Goal: Book appointment/travel/reservation

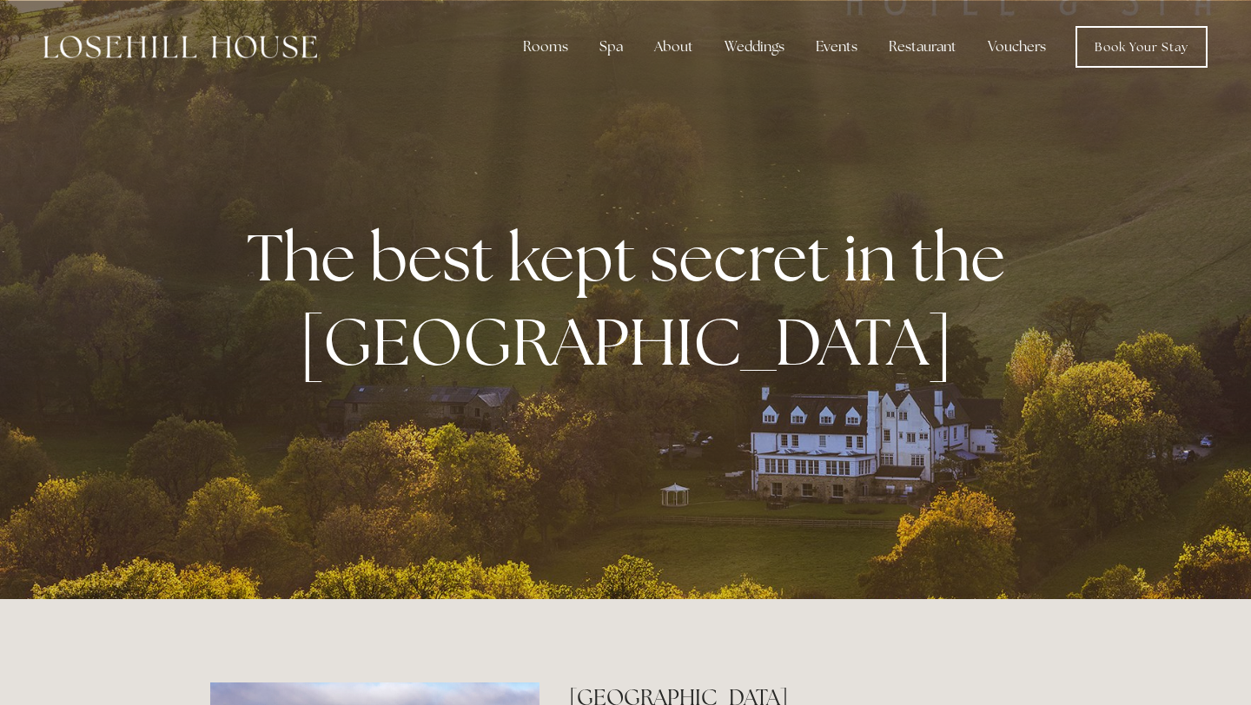
scroll to position [14, 0]
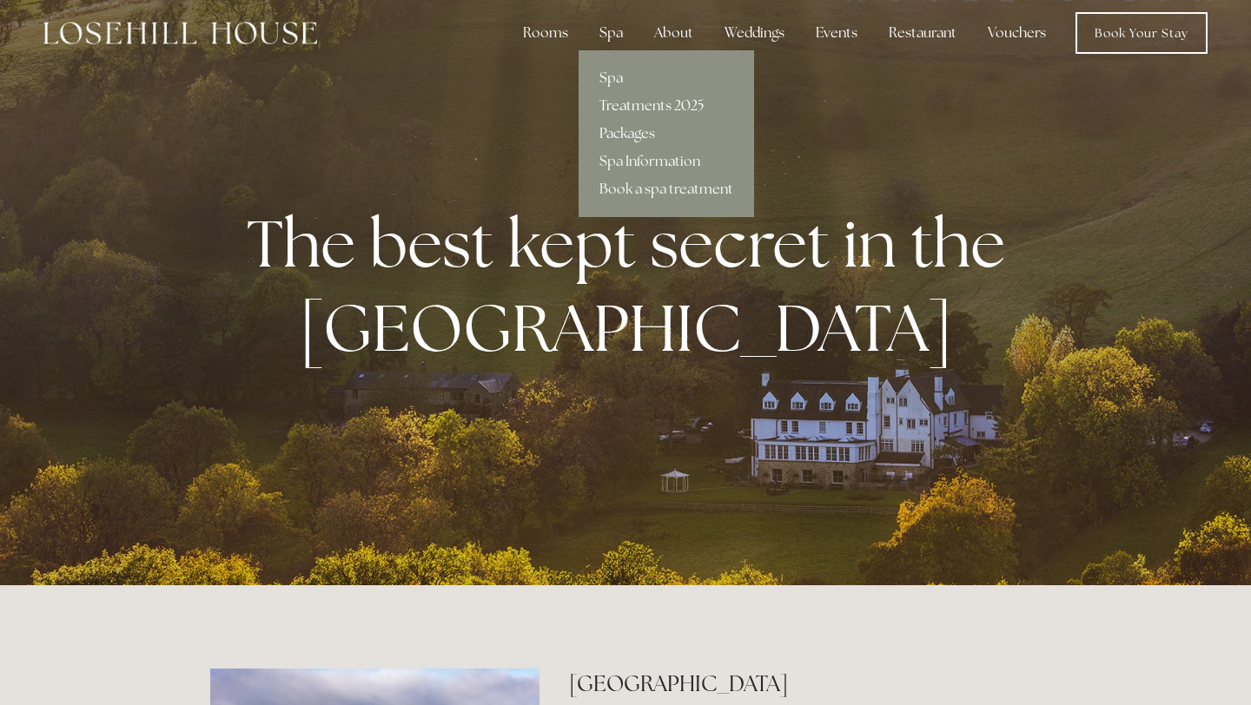
click at [626, 103] on link "Treatments 2025" at bounding box center [666, 106] width 175 height 28
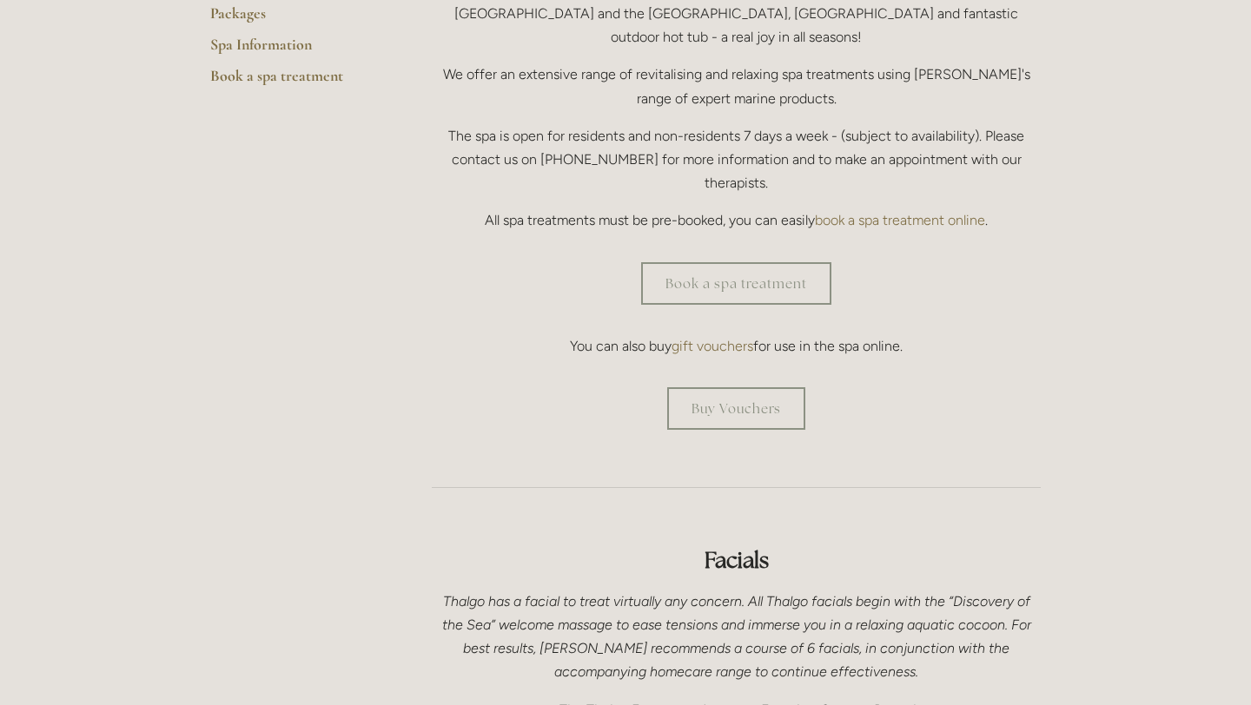
scroll to position [560, 0]
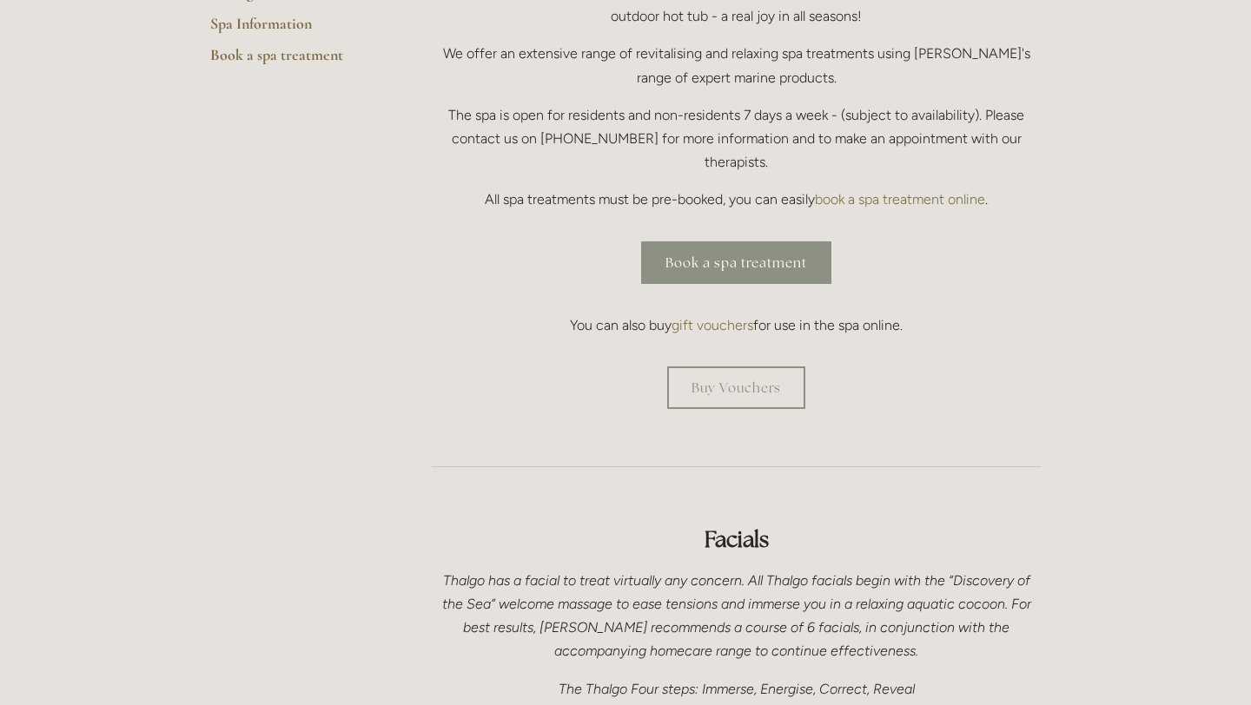
click at [782, 242] on link "Book a spa treatment" at bounding box center [736, 263] width 190 height 43
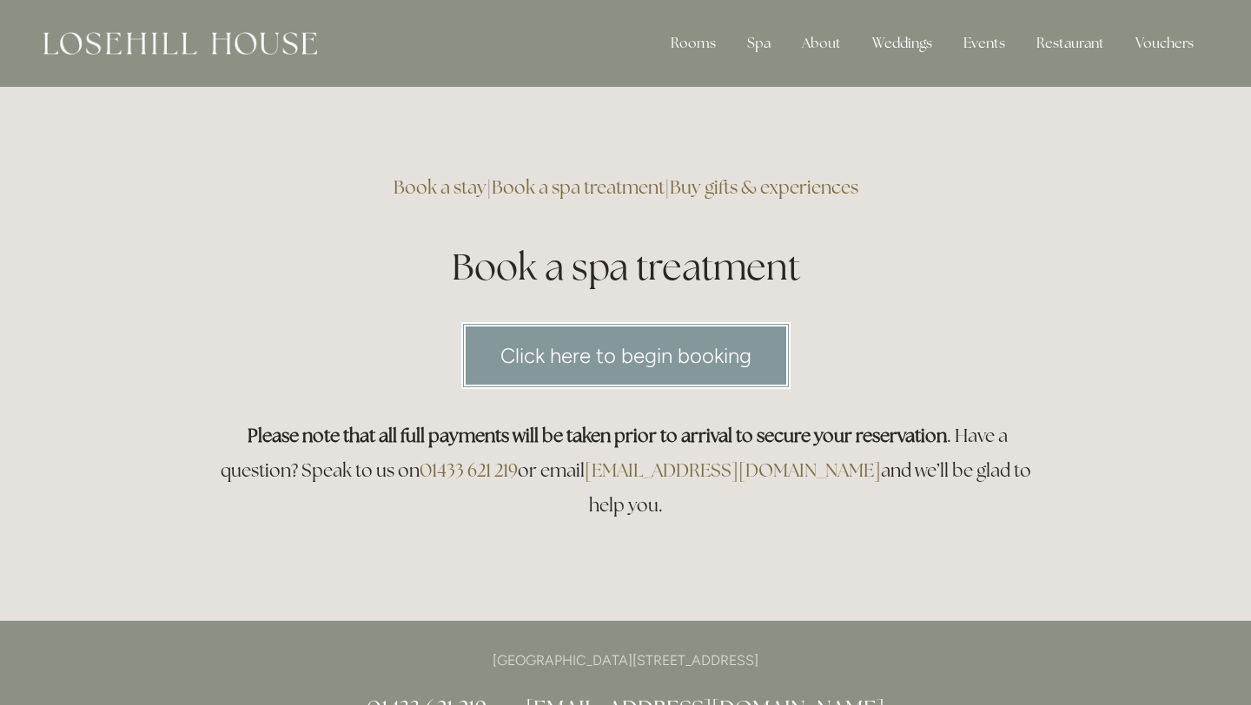
scroll to position [14, 0]
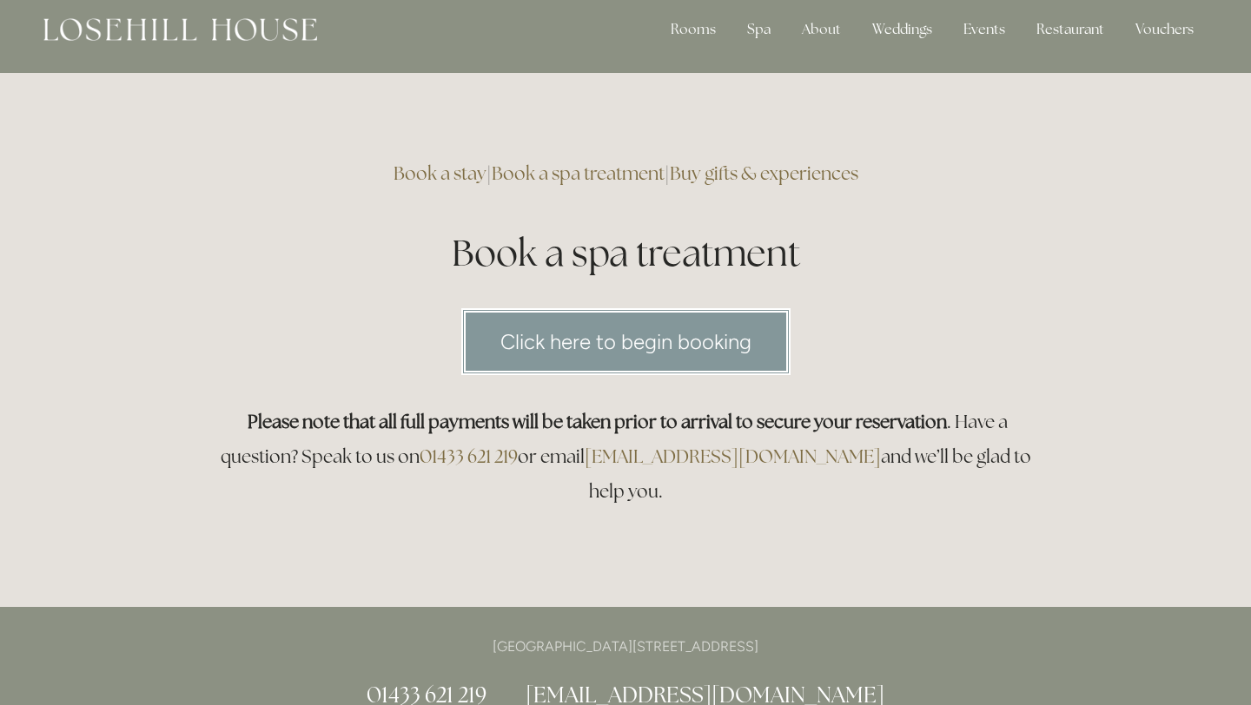
click at [739, 346] on link "Click here to begin booking" at bounding box center [625, 341] width 329 height 67
